Goal: Transaction & Acquisition: Purchase product/service

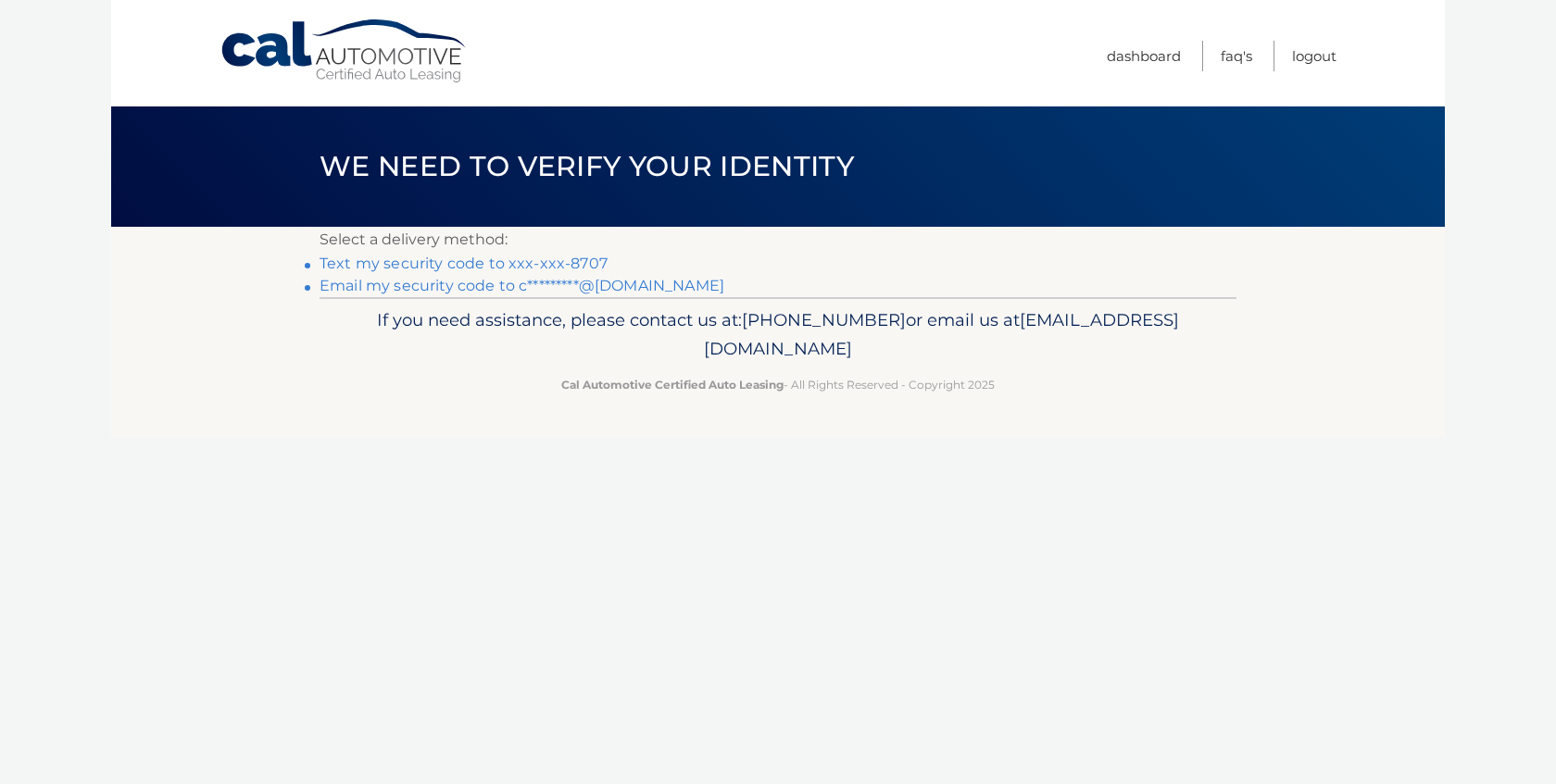
click at [496, 263] on link "Text my security code to xxx-xxx-8707" at bounding box center [463, 263] width 288 height 18
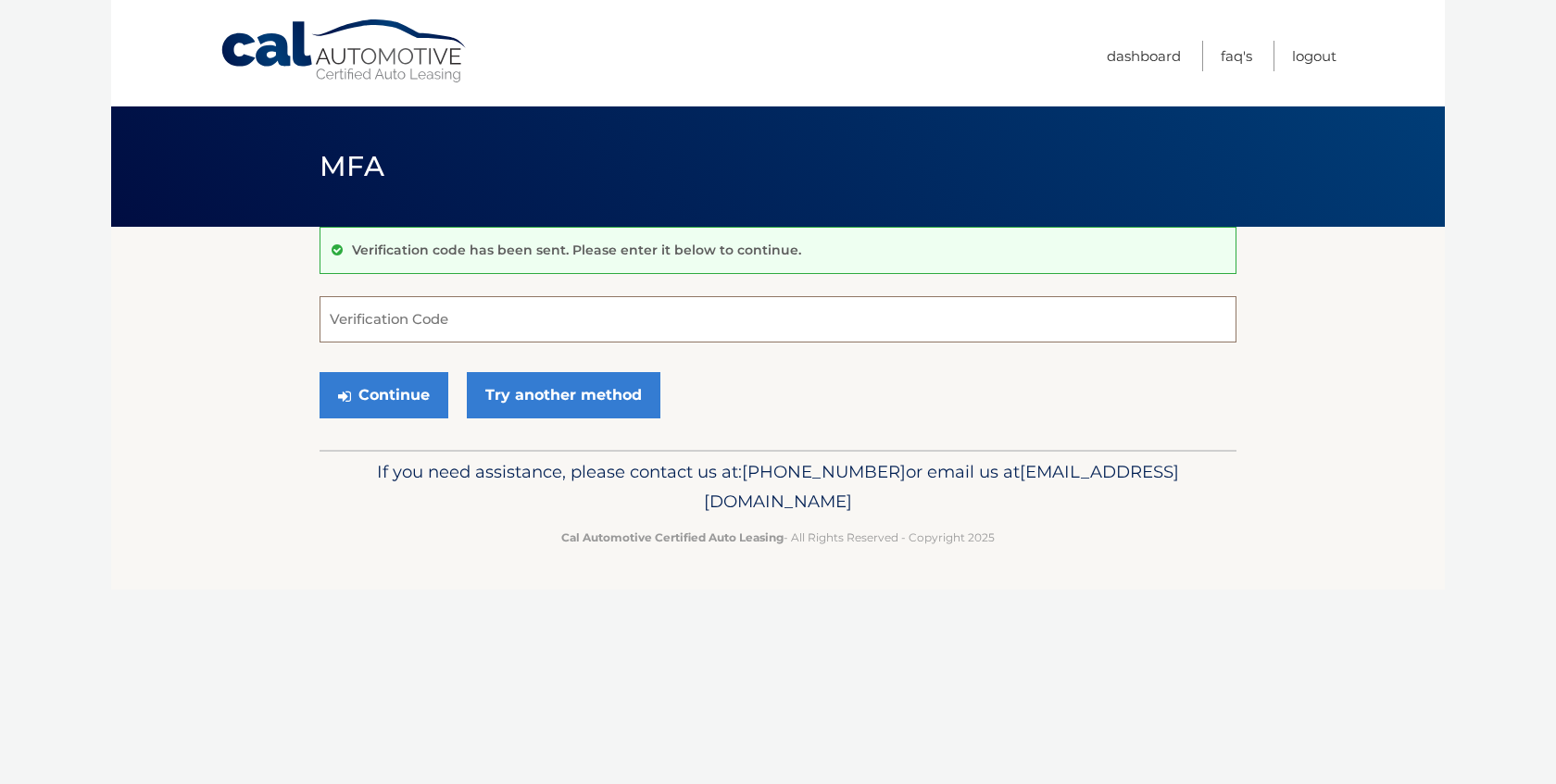
click at [736, 322] on input "Verification Code" at bounding box center [778, 319] width 917 height 46
type input "656338"
click at [359, 386] on button "Continue" at bounding box center [384, 394] width 129 height 46
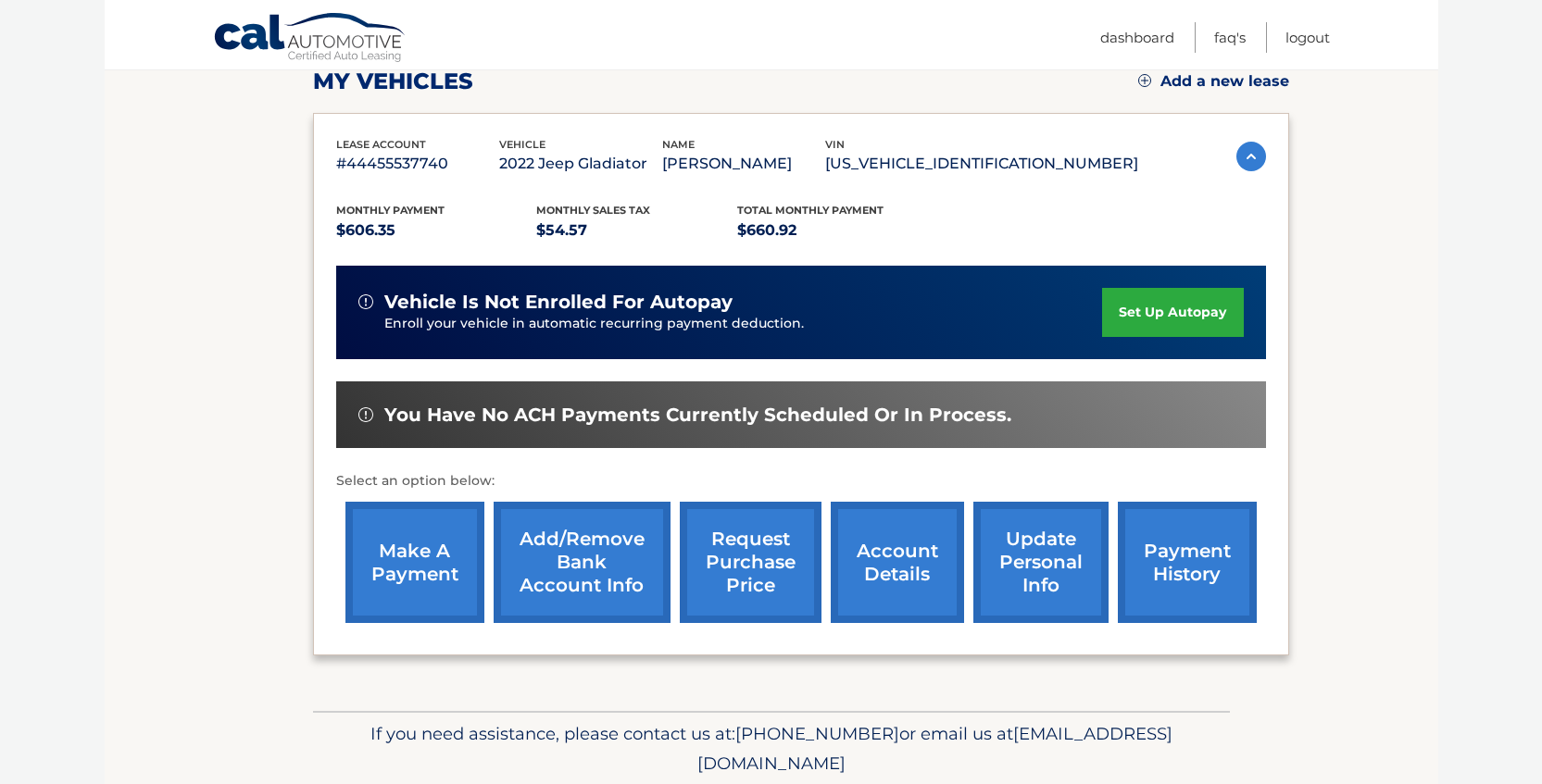
scroll to position [278, 0]
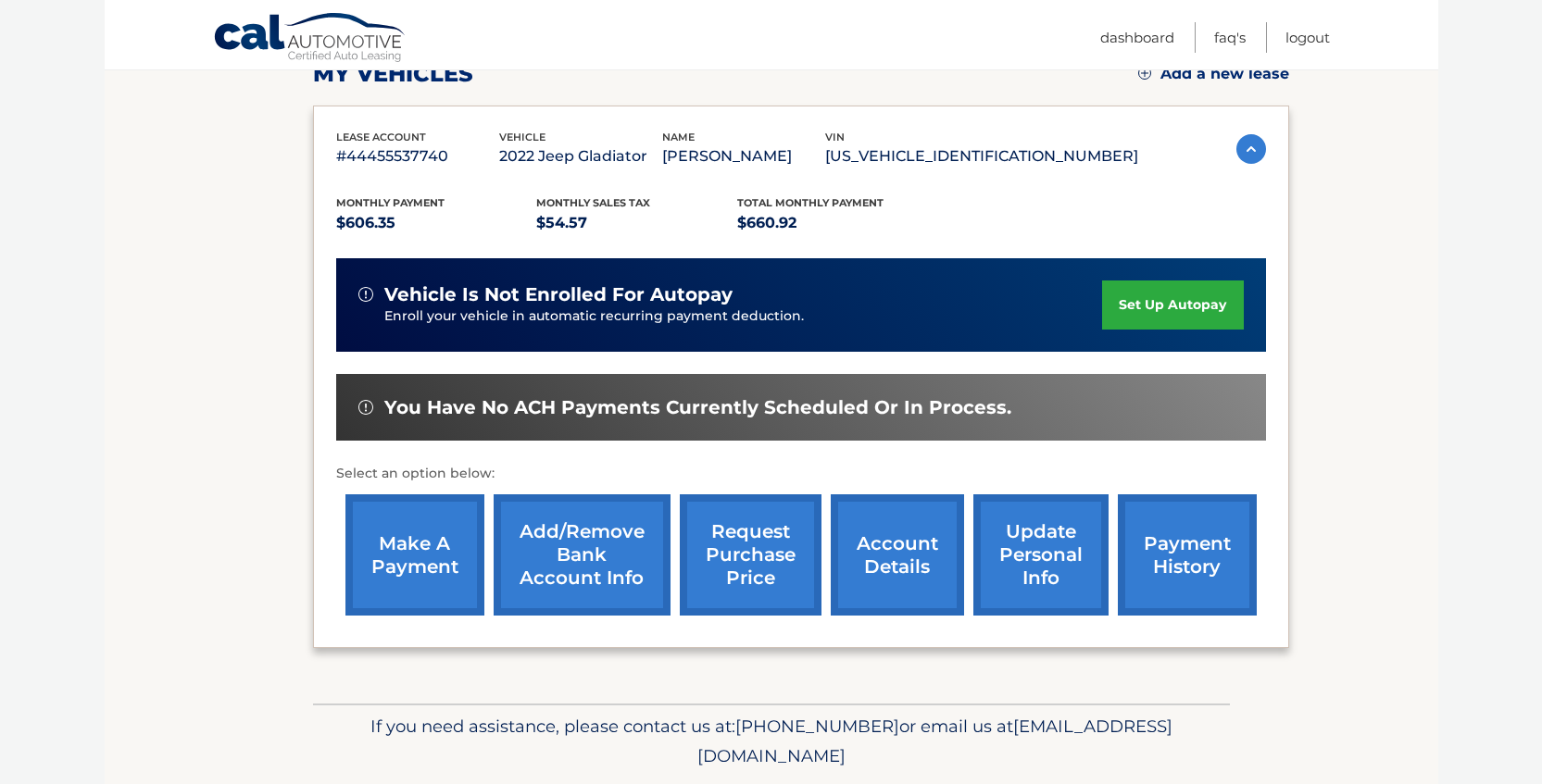
click at [418, 546] on link "make a payment" at bounding box center [415, 555] width 139 height 122
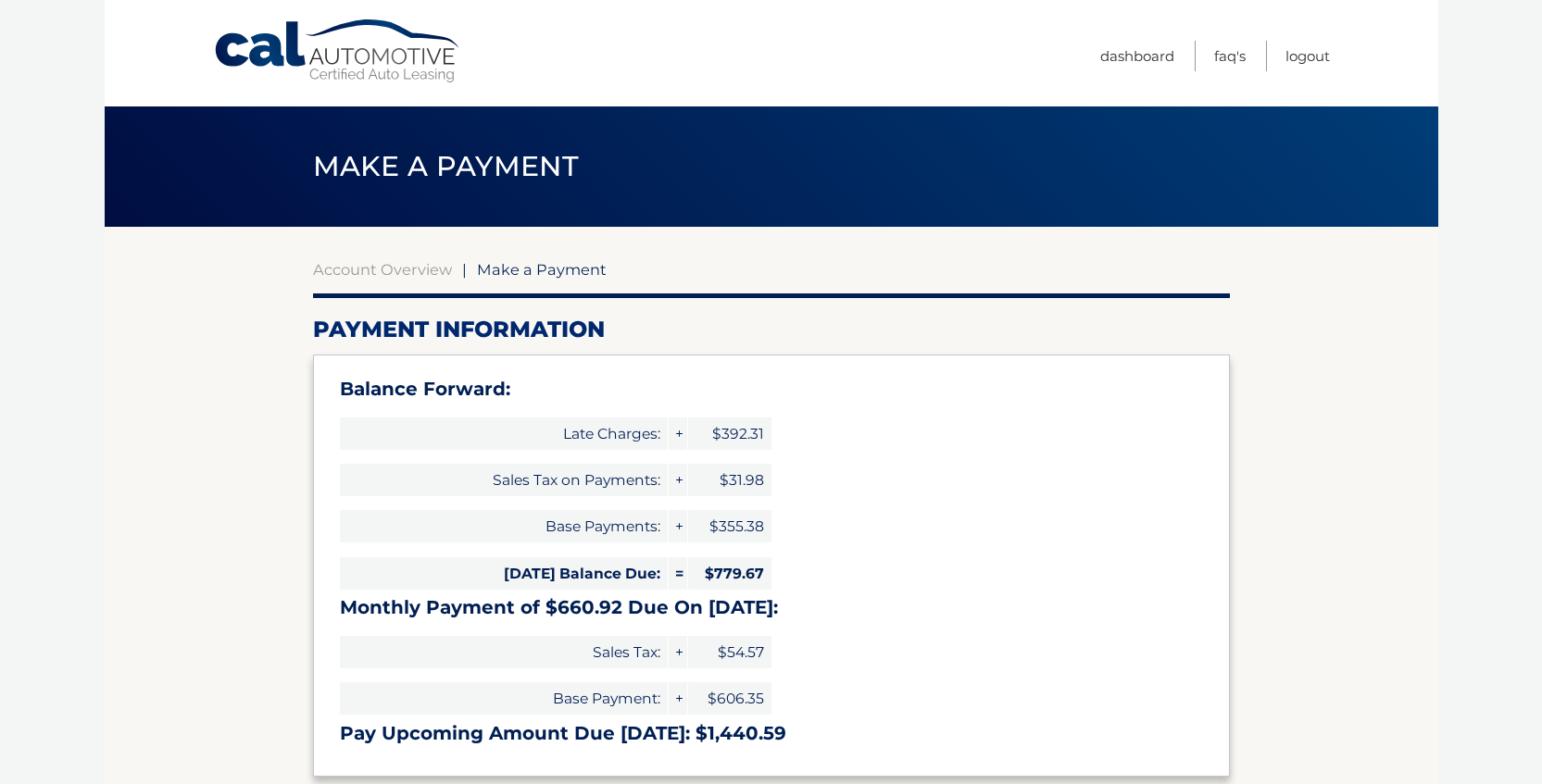
select select "MWM2ZTc1NWUtYzMyNS00ZWNlLWEyMGMtMWRjOTcxNjU1MTE0"
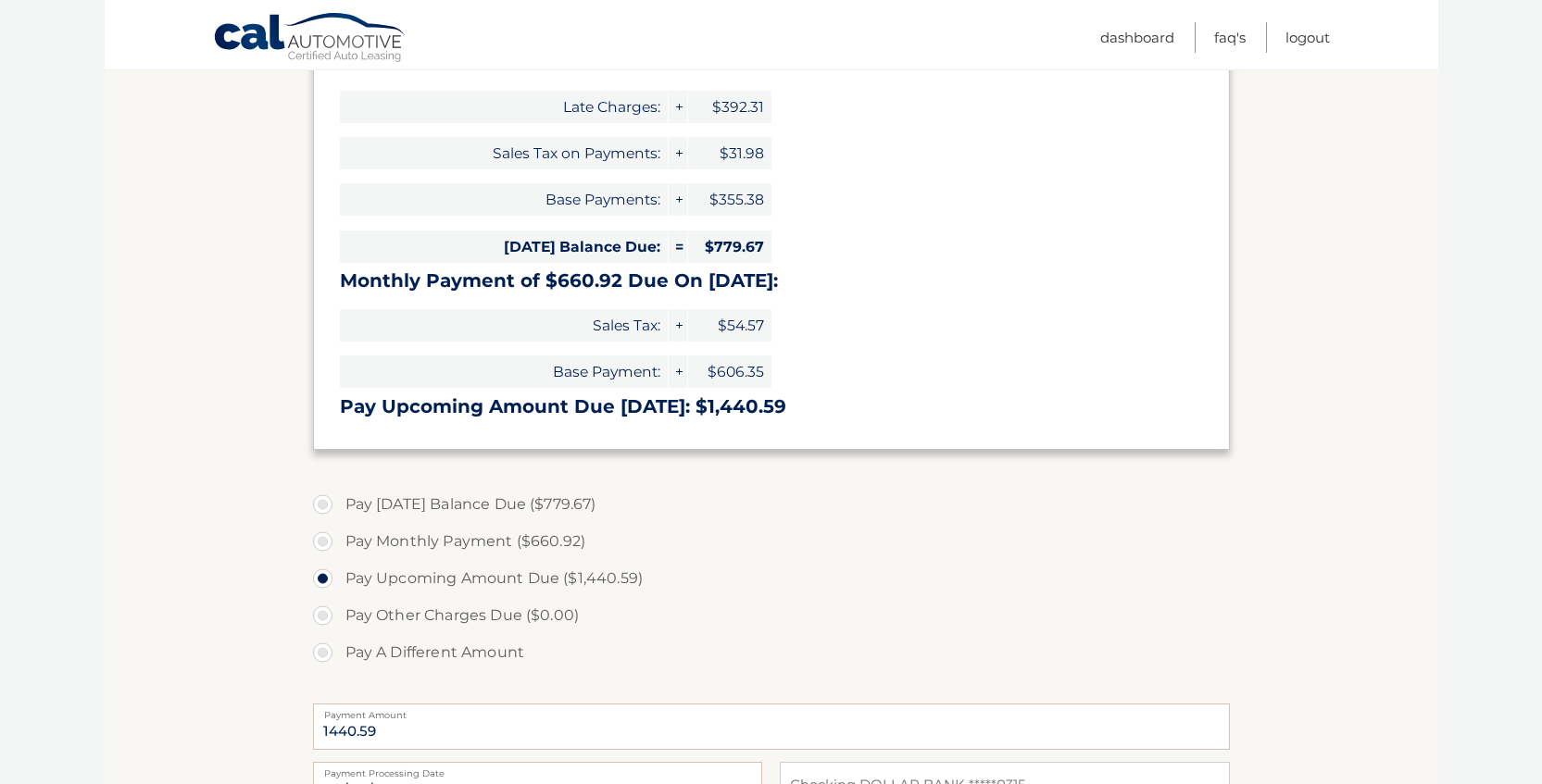
scroll to position [370, 0]
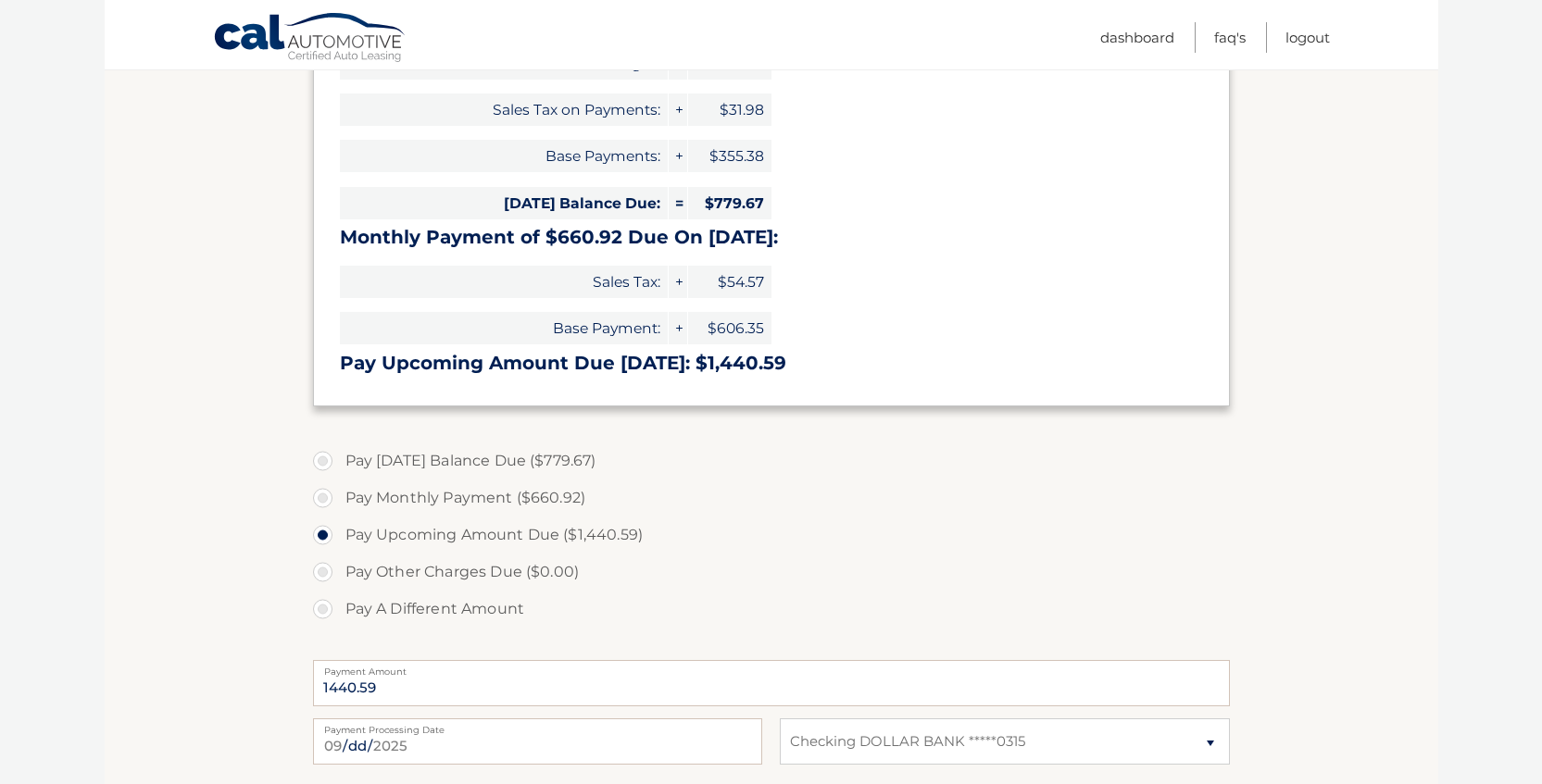
click at [316, 606] on label "Pay A Different Amount" at bounding box center [771, 609] width 917 height 37
click at [320, 606] on input "Pay A Different Amount" at bounding box center [329, 605] width 19 height 29
radio input "true"
click at [696, 676] on input "Payment Amount" at bounding box center [771, 683] width 917 height 46
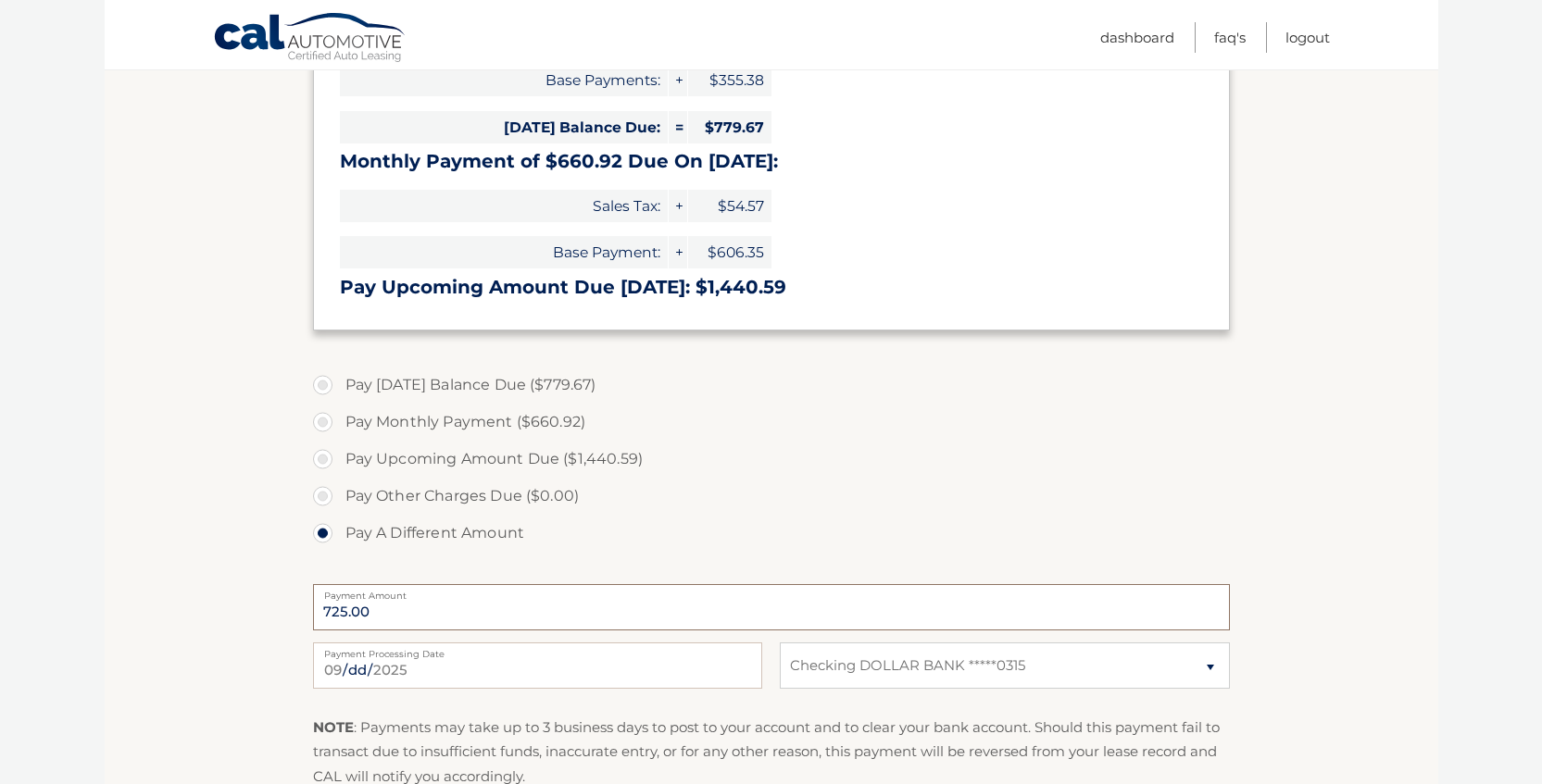
scroll to position [555, 0]
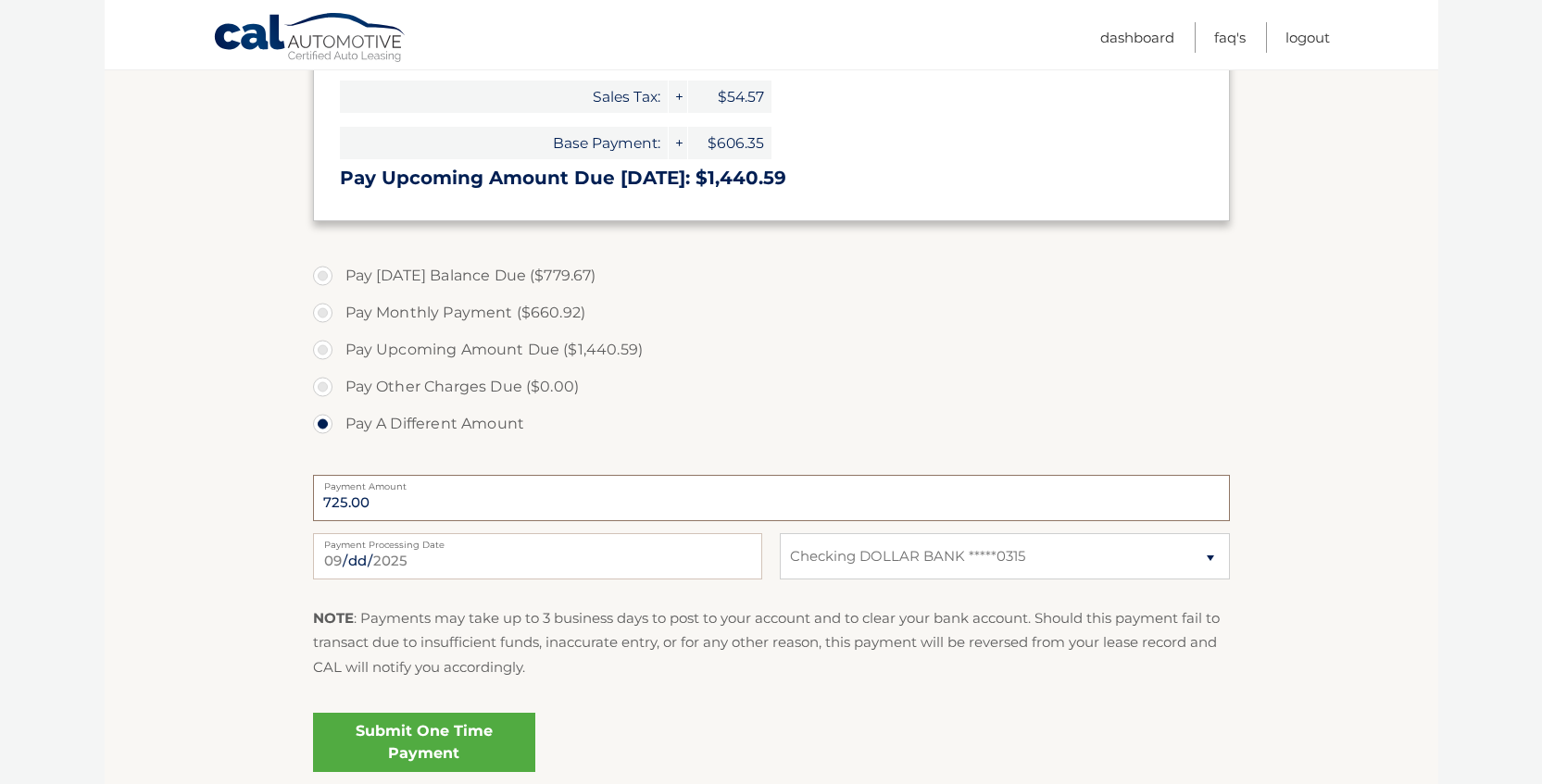
type input "725.00"
click at [431, 553] on input "2025-09-10" at bounding box center [538, 556] width 450 height 46
type input "2025-09-12"
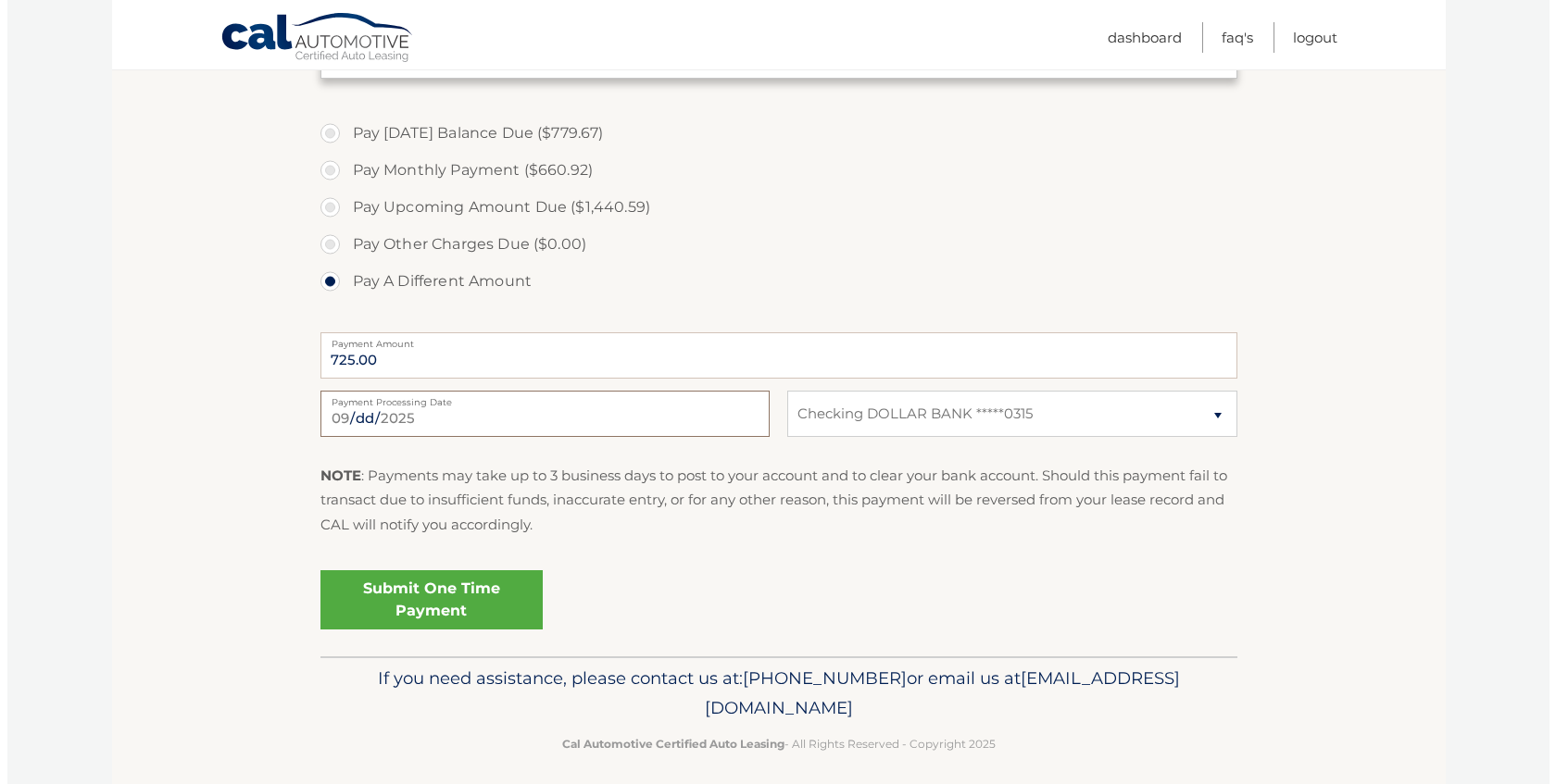
scroll to position [711, 0]
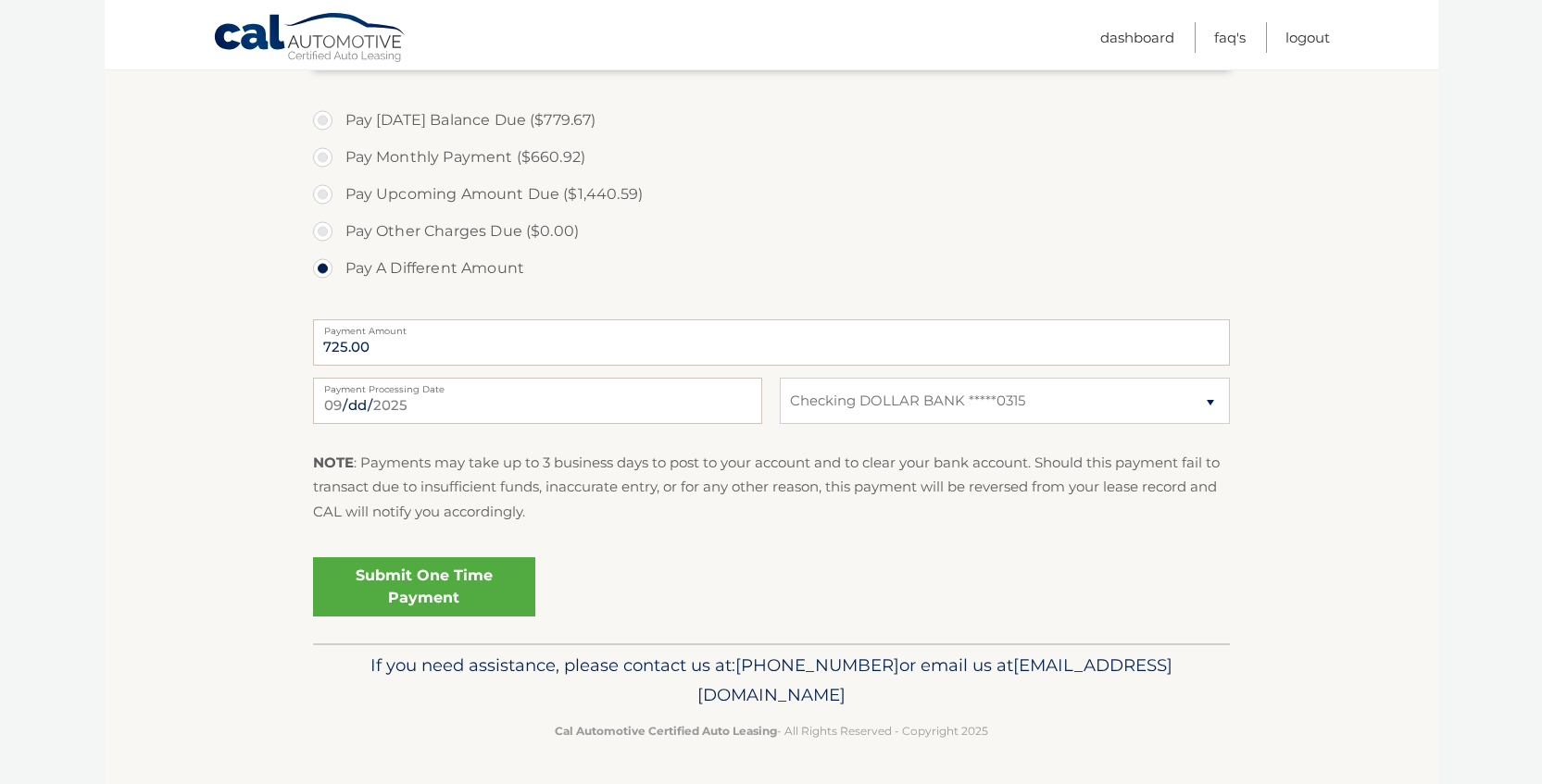
click at [426, 572] on link "Submit One Time Payment" at bounding box center [424, 587] width 222 height 59
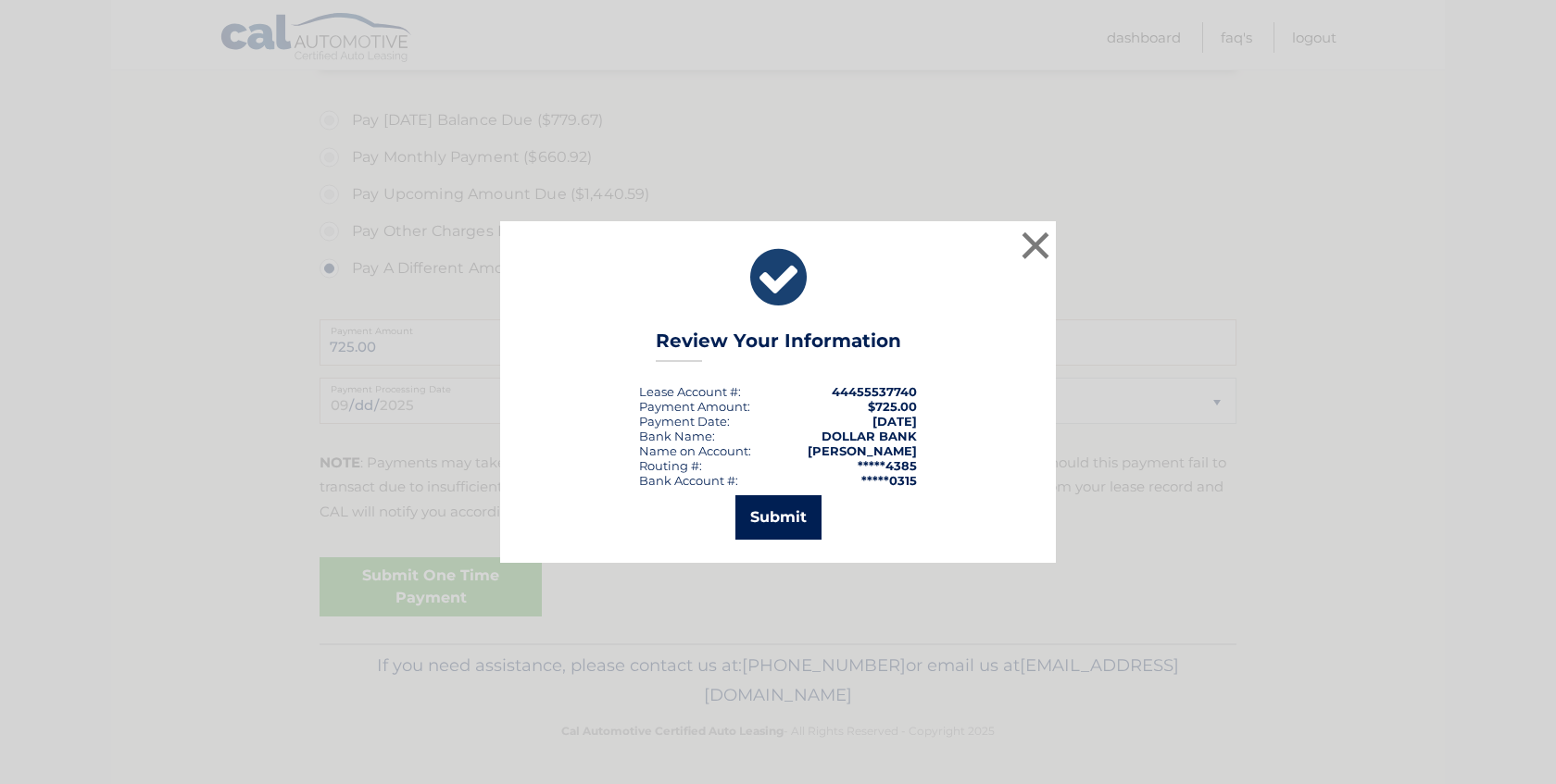
click at [783, 512] on button "Submit" at bounding box center [778, 517] width 86 height 44
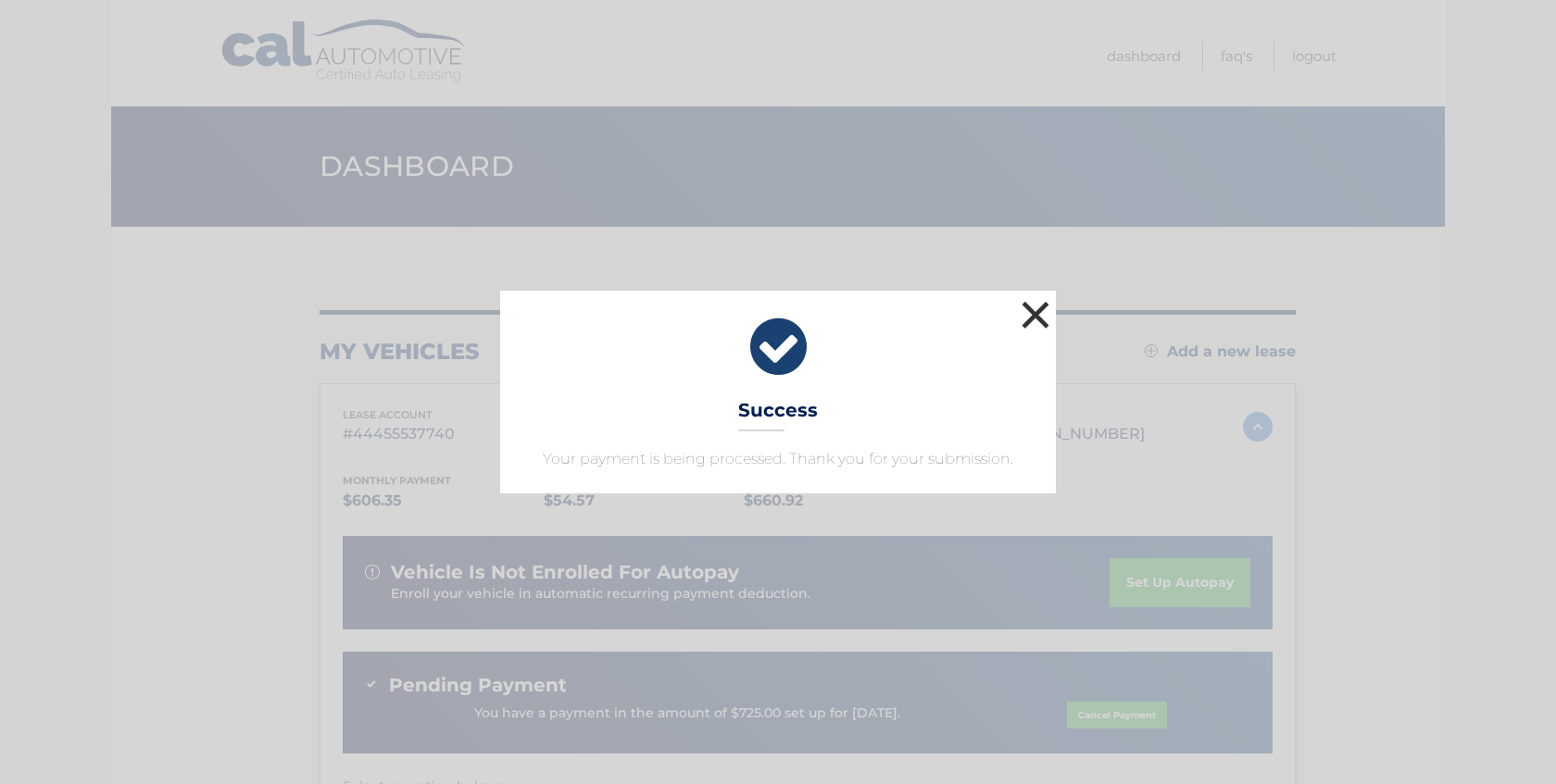
click at [1052, 310] on button "×" at bounding box center [1036, 315] width 37 height 37
